Goal: Task Accomplishment & Management: Use online tool/utility

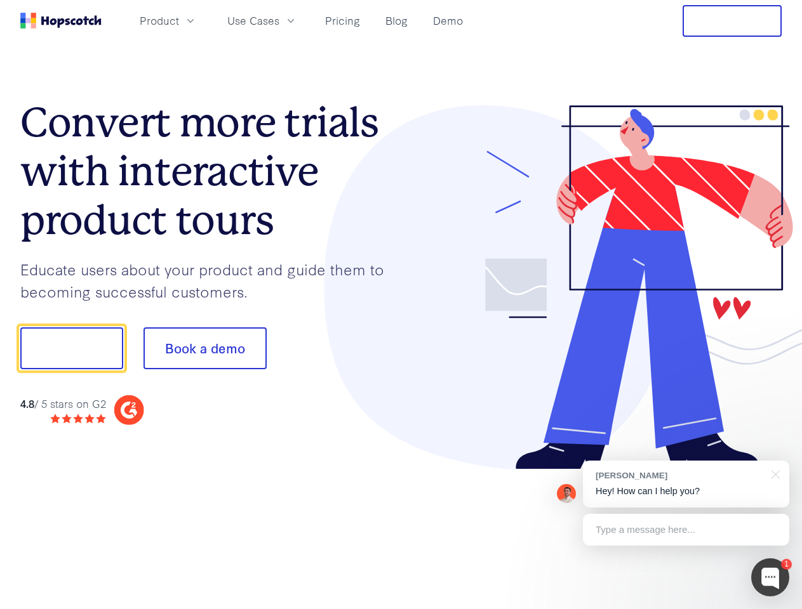
click at [401, 305] on div at bounding box center [591, 287] width 381 height 365
click at [179, 20] on span "Product" at bounding box center [159, 21] width 39 height 16
click at [279, 20] on span "Use Cases" at bounding box center [253, 21] width 52 height 16
click at [732, 21] on button "Free Trial" at bounding box center [731, 21] width 99 height 32
click at [71, 348] on button "Show me!" at bounding box center [71, 348] width 103 height 42
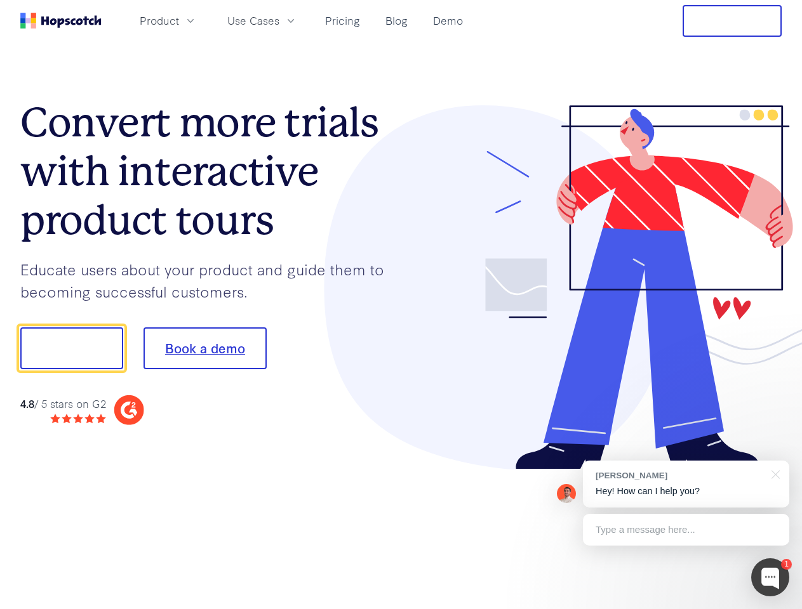
click at [204, 348] on button "Book a demo" at bounding box center [204, 348] width 123 height 42
click at [770, 578] on div at bounding box center [770, 577] width 38 height 38
click at [685, 484] on div "[PERSON_NAME] Hey! How can I help you?" at bounding box center [686, 484] width 206 height 47
click at [773, 473] on div at bounding box center [773, 474] width 32 height 26
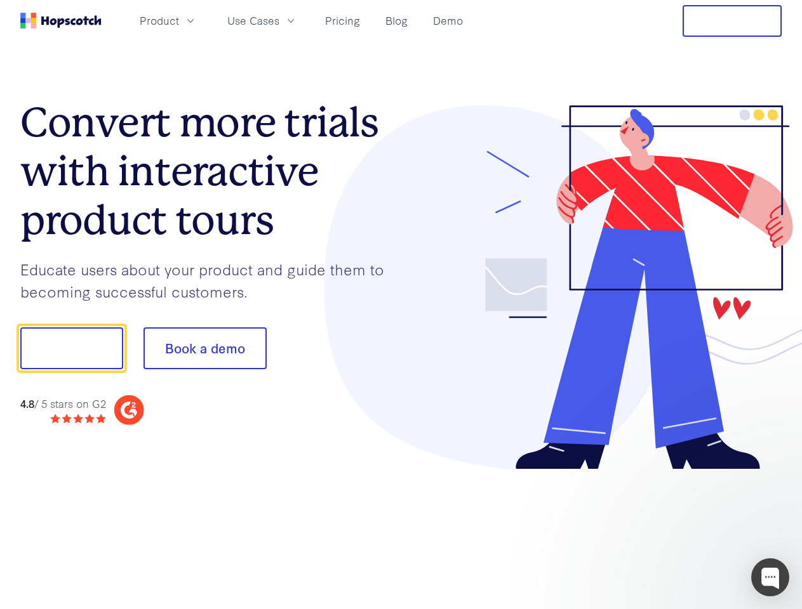
click at [685, 530] on div at bounding box center [670, 346] width 238 height 423
